Goal: Navigation & Orientation: Find specific page/section

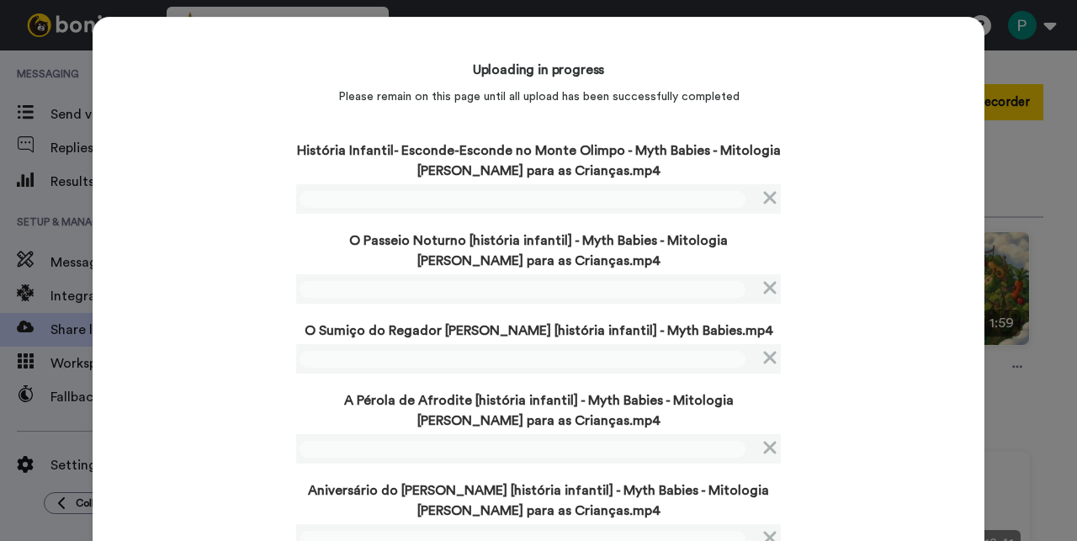
click at [176, 348] on div "Uploading in progress Please remain on this page until all upload has been succ…" at bounding box center [539, 347] width 892 height 661
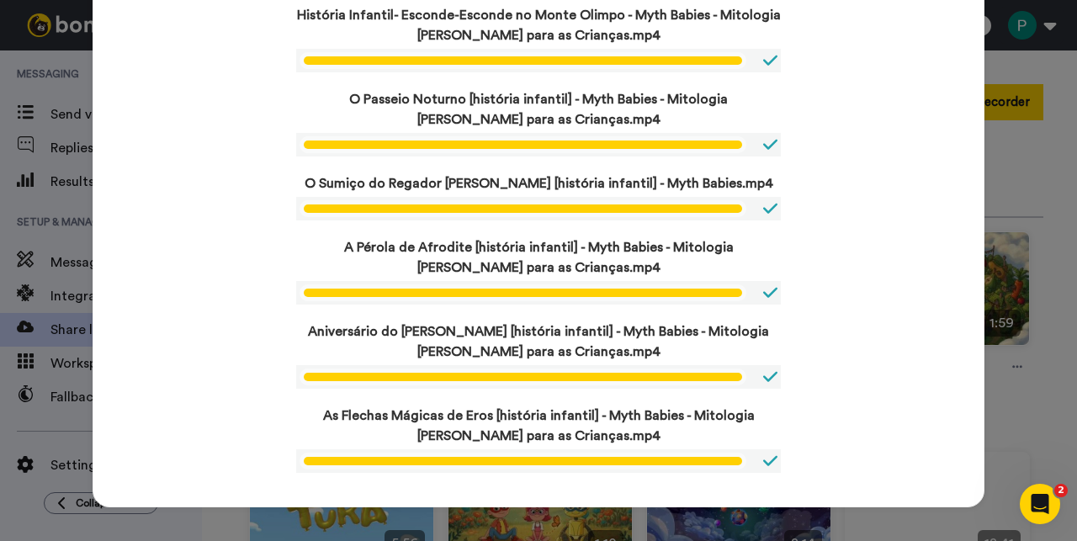
scroll to position [135, 0]
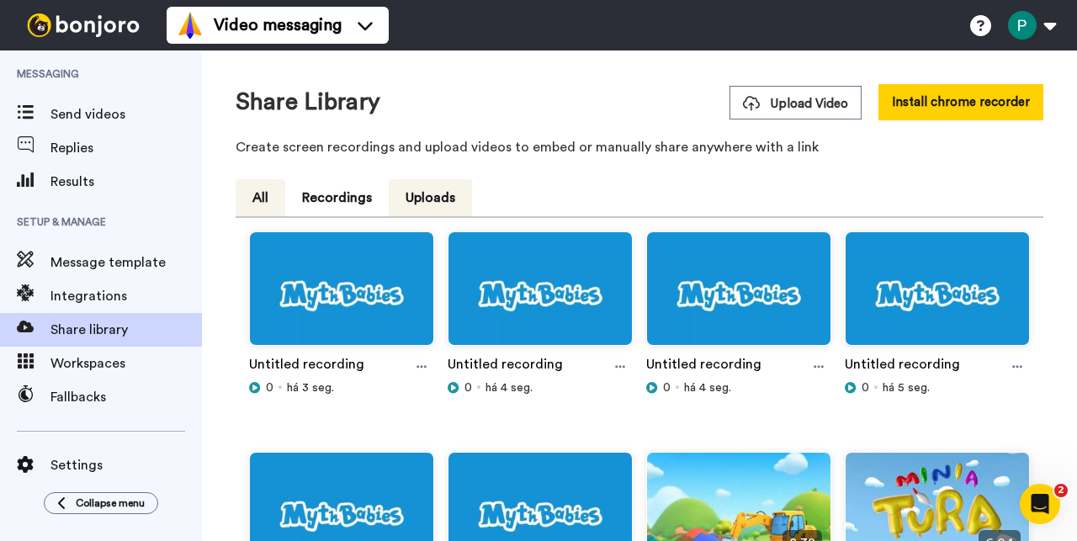
click at [262, 202] on button "All" at bounding box center [261, 197] width 50 height 37
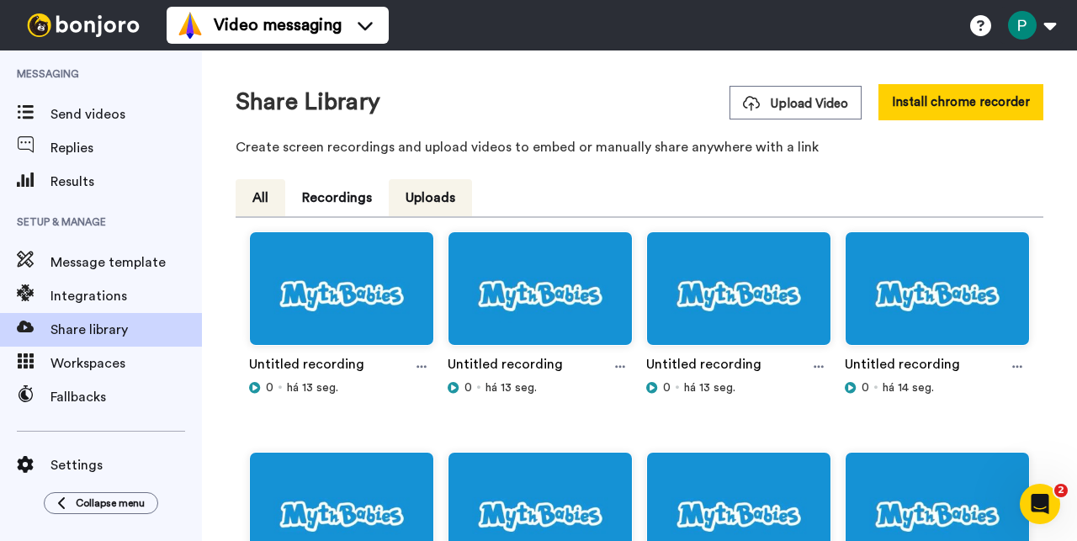
click at [278, 201] on button "All" at bounding box center [261, 197] width 50 height 37
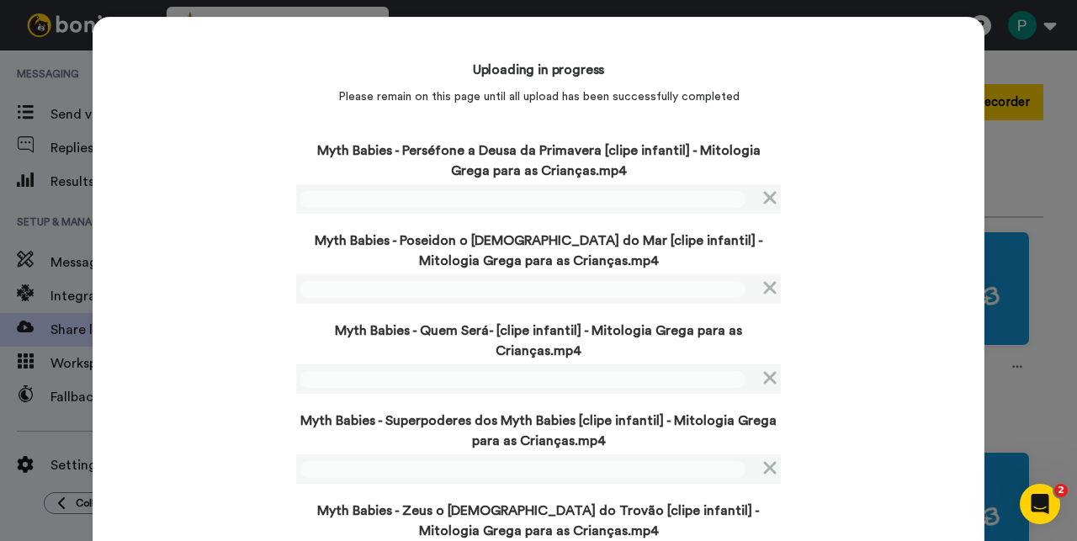
click at [250, 302] on div "Uploading in progress Please remain on this page until all upload has been succ…" at bounding box center [539, 493] width 892 height 952
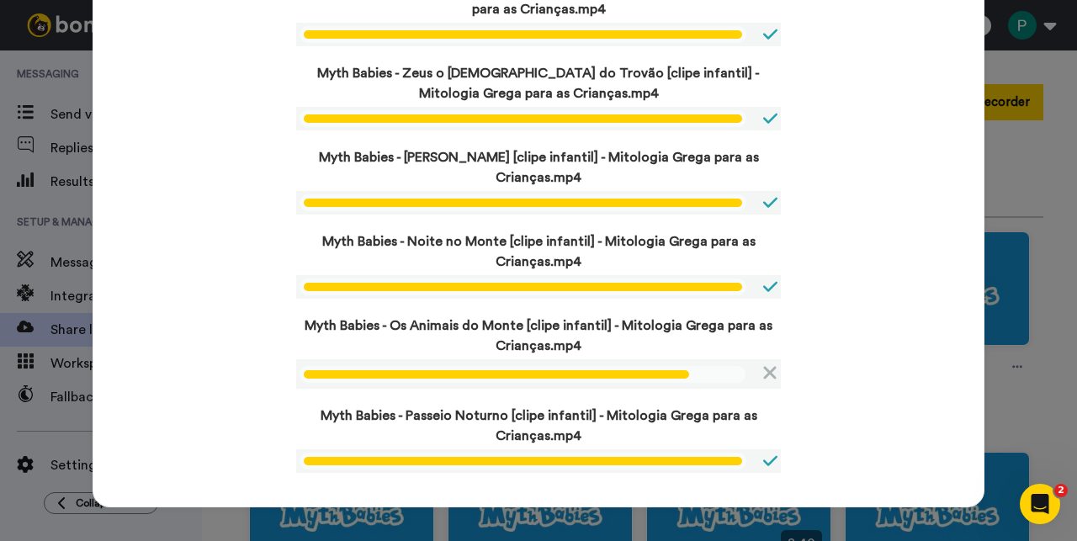
scroll to position [408, 0]
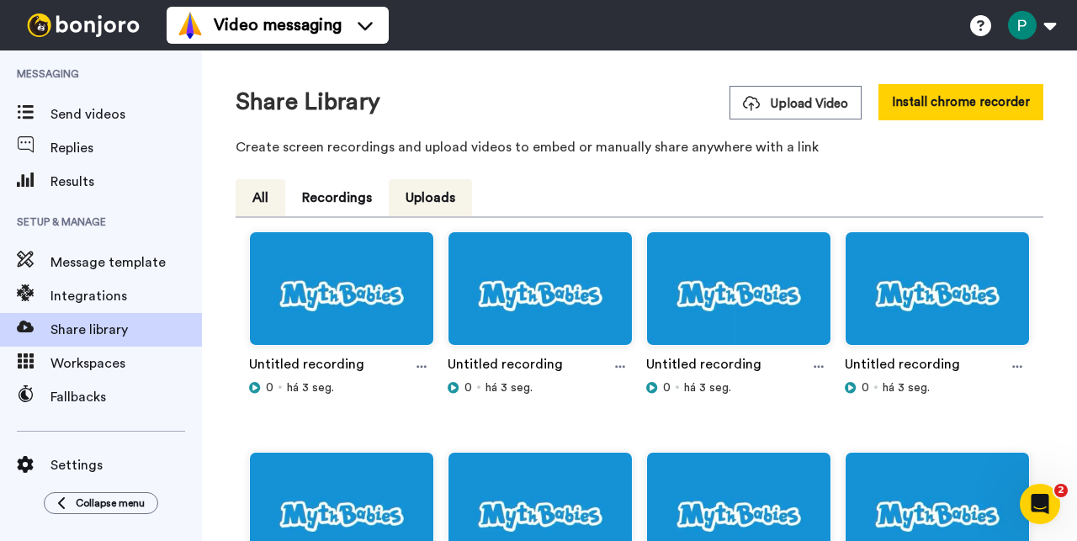
click at [266, 196] on button "All" at bounding box center [261, 197] width 50 height 37
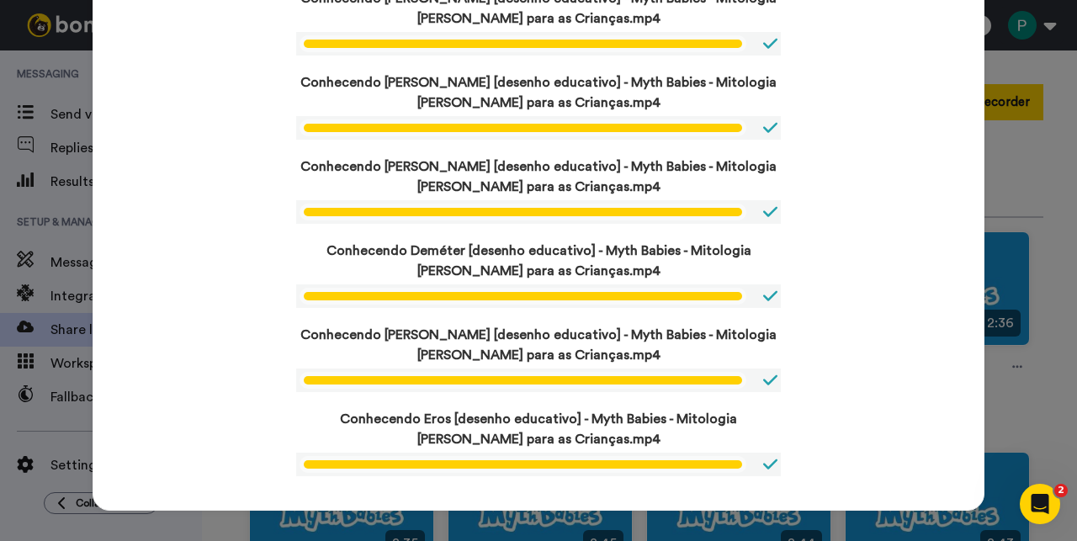
scroll to position [1165, 0]
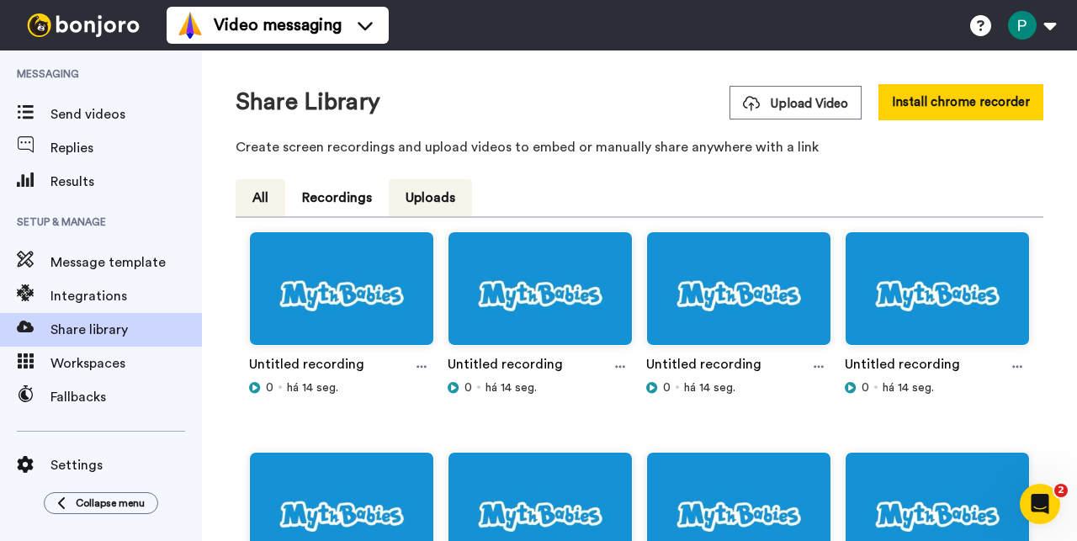
click at [255, 210] on button "All" at bounding box center [261, 197] width 50 height 37
